Goal: Task Accomplishment & Management: Manage account settings

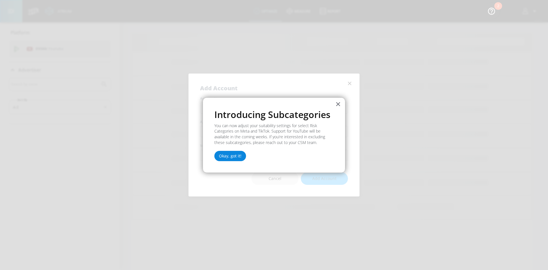
click at [230, 157] on button "Okay, got it!" at bounding box center [230, 156] width 32 height 10
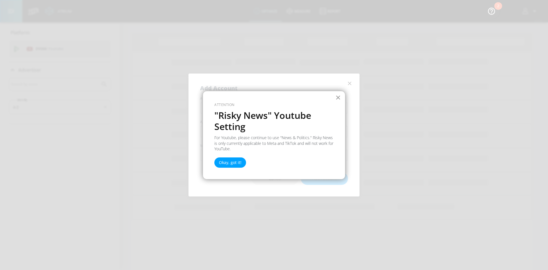
click at [337, 98] on button "×" at bounding box center [338, 97] width 5 height 9
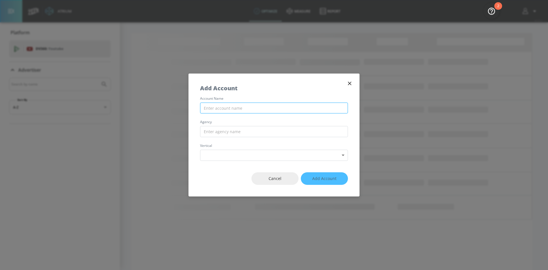
click at [272, 109] on input "text" at bounding box center [274, 108] width 148 height 11
click at [303, 133] on input "text" at bounding box center [274, 131] width 148 height 11
click at [350, 82] on icon "button" at bounding box center [350, 83] width 6 height 6
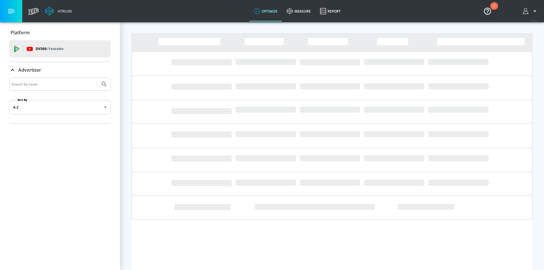
click at [13, 9] on icon "button" at bounding box center [11, 11] width 6 height 6
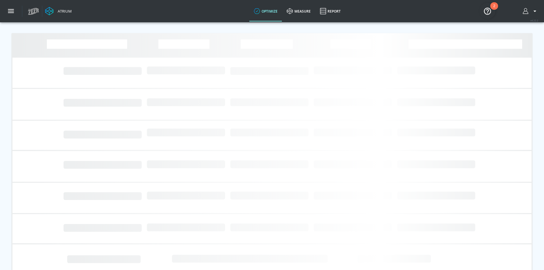
click at [33, 10] on icon at bounding box center [32, 11] width 3 height 4
click at [530, 15] on div at bounding box center [530, 11] width 21 height 22
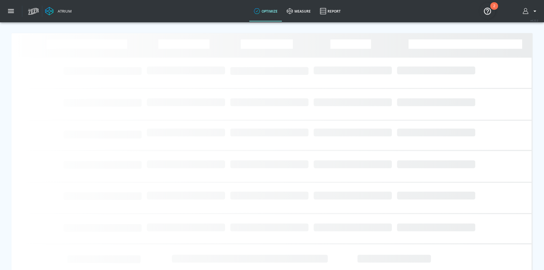
click at [536, 10] on icon "button" at bounding box center [535, 11] width 7 height 7
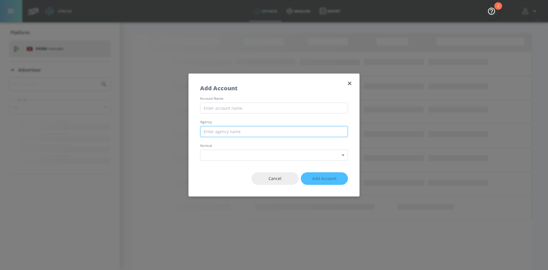
click at [273, 129] on input "text" at bounding box center [274, 131] width 148 height 11
click at [307, 150] on body "Atrium optimize measure Report optimize measure Report v 4.22.2 Platform DV360:…" at bounding box center [274, 135] width 548 height 270
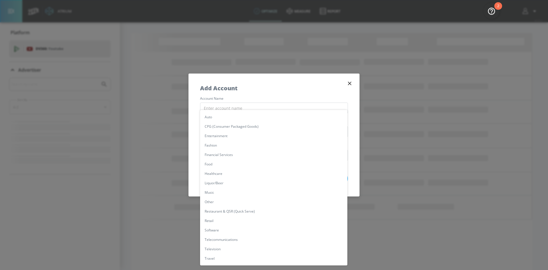
click at [242, 212] on li "Restaurant & QSR (Quick Serve)" at bounding box center [273, 210] width 147 height 9
type input "[object Object]"
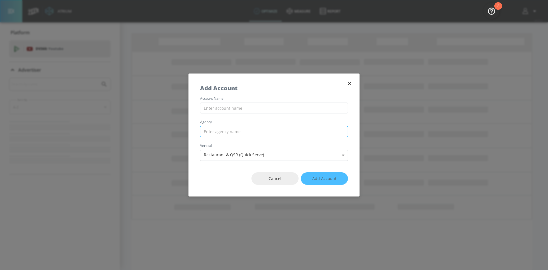
click at [239, 129] on input "text" at bounding box center [274, 131] width 148 height 11
type input "OMD UK"
click at [247, 111] on input "text" at bounding box center [274, 108] width 148 height 11
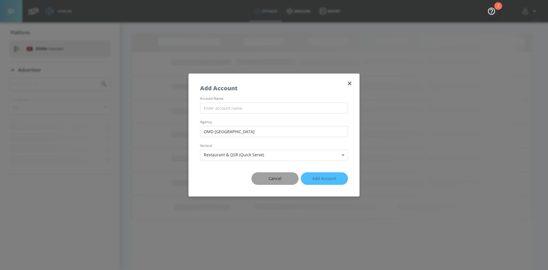
click at [279, 181] on span "Cancel" at bounding box center [275, 178] width 24 height 7
click at [288, 176] on button "Cancel" at bounding box center [275, 178] width 47 height 13
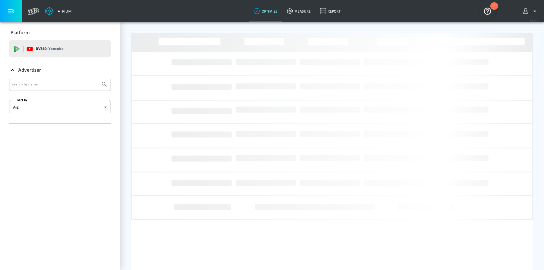
click at [537, 11] on icon "button" at bounding box center [535, 11] width 7 height 7
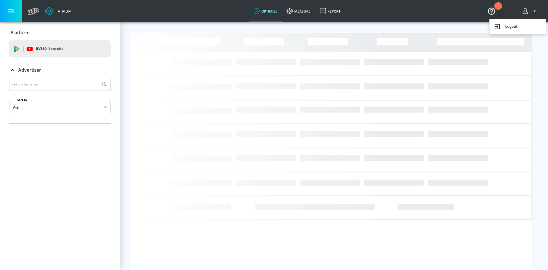
click at [491, 7] on img "Open Resource Center, 2 new notifications" at bounding box center [492, 11] width 16 height 16
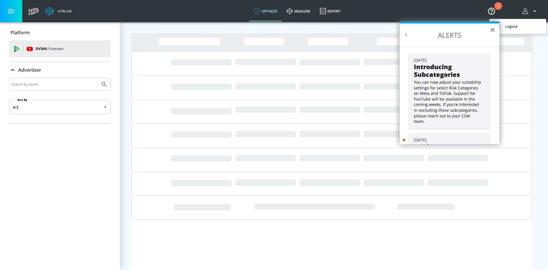
click at [297, 6] on div at bounding box center [274, 135] width 548 height 270
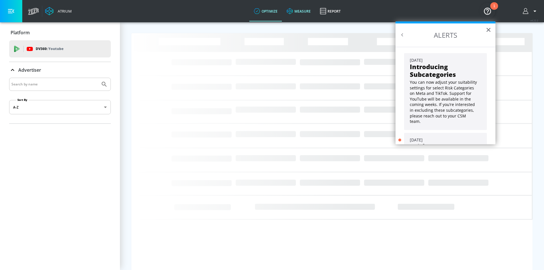
click at [297, 9] on link "measure" at bounding box center [298, 11] width 33 height 21
